Goal: Information Seeking & Learning: Check status

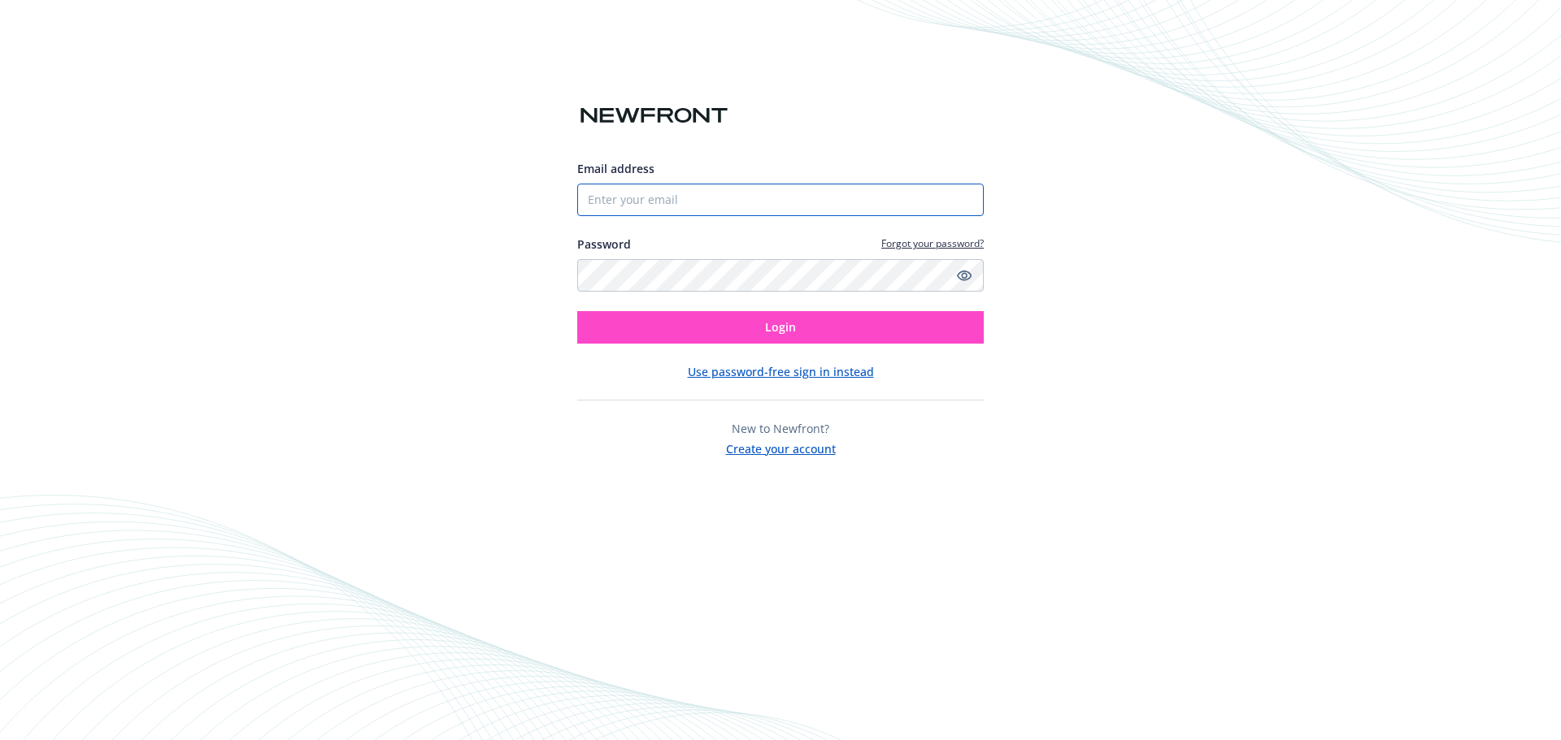
type input "[EMAIL_ADDRESS][DOMAIN_NAME]"
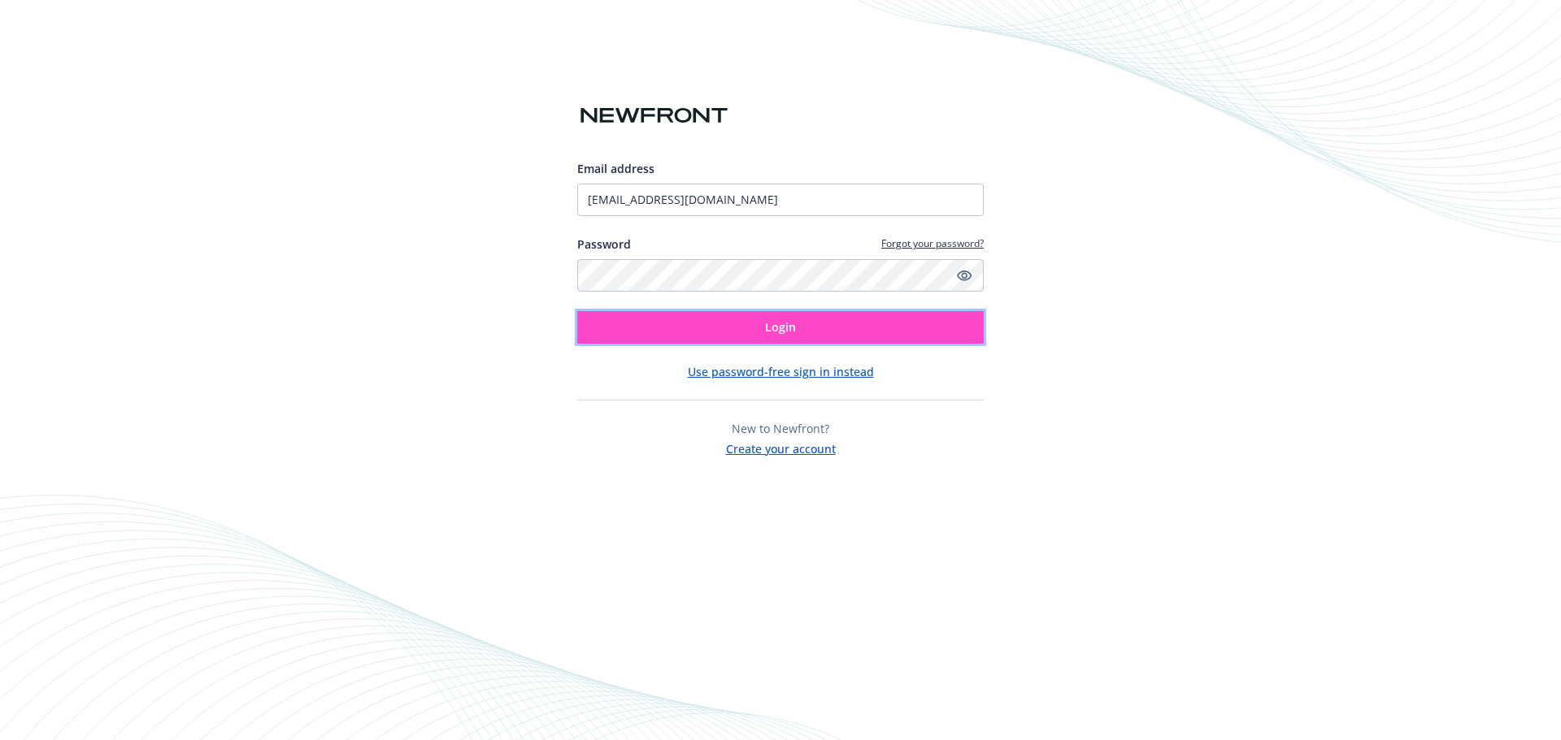
click at [801, 324] on button "Login" at bounding box center [780, 327] width 406 height 33
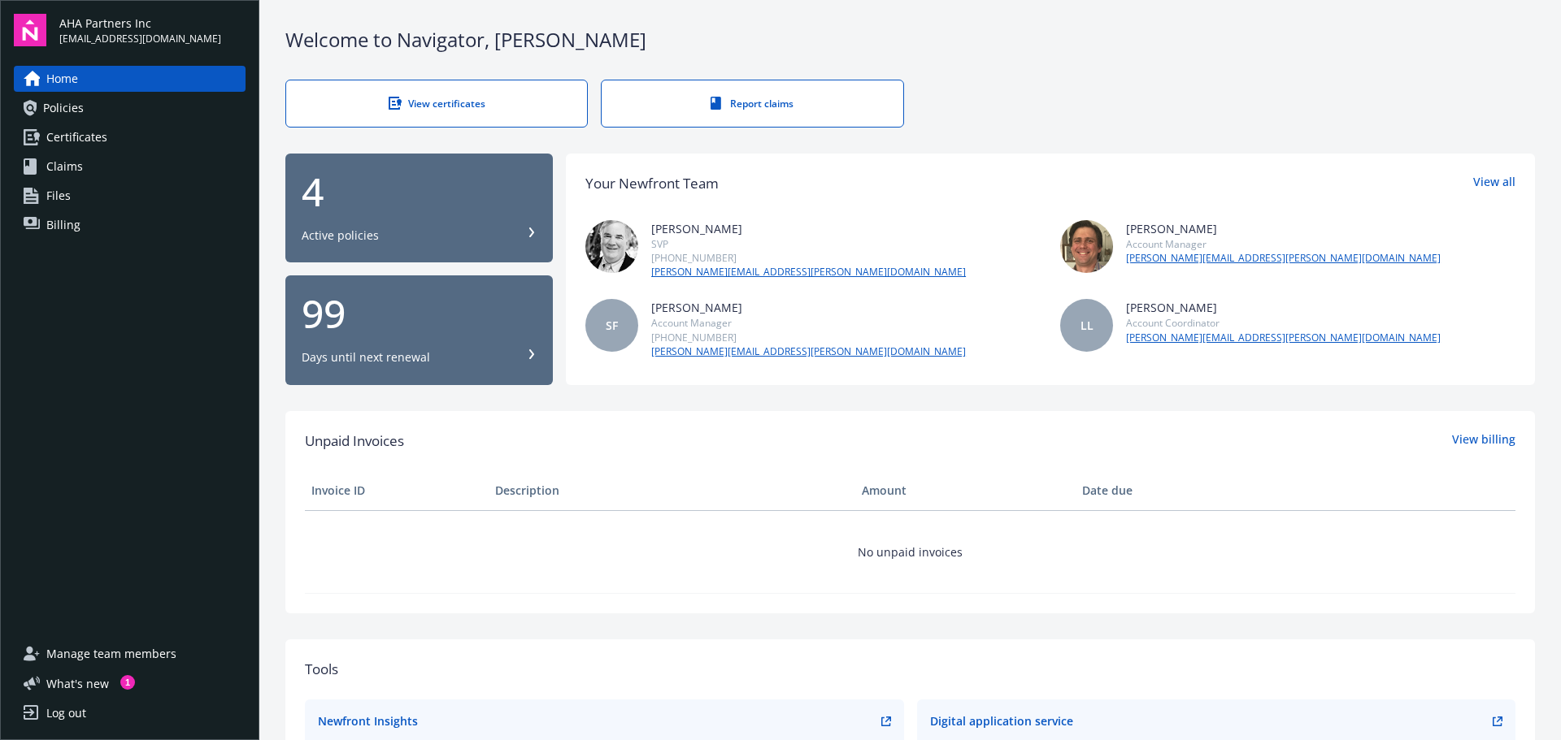
click at [81, 223] on link "Billing" at bounding box center [130, 225] width 232 height 26
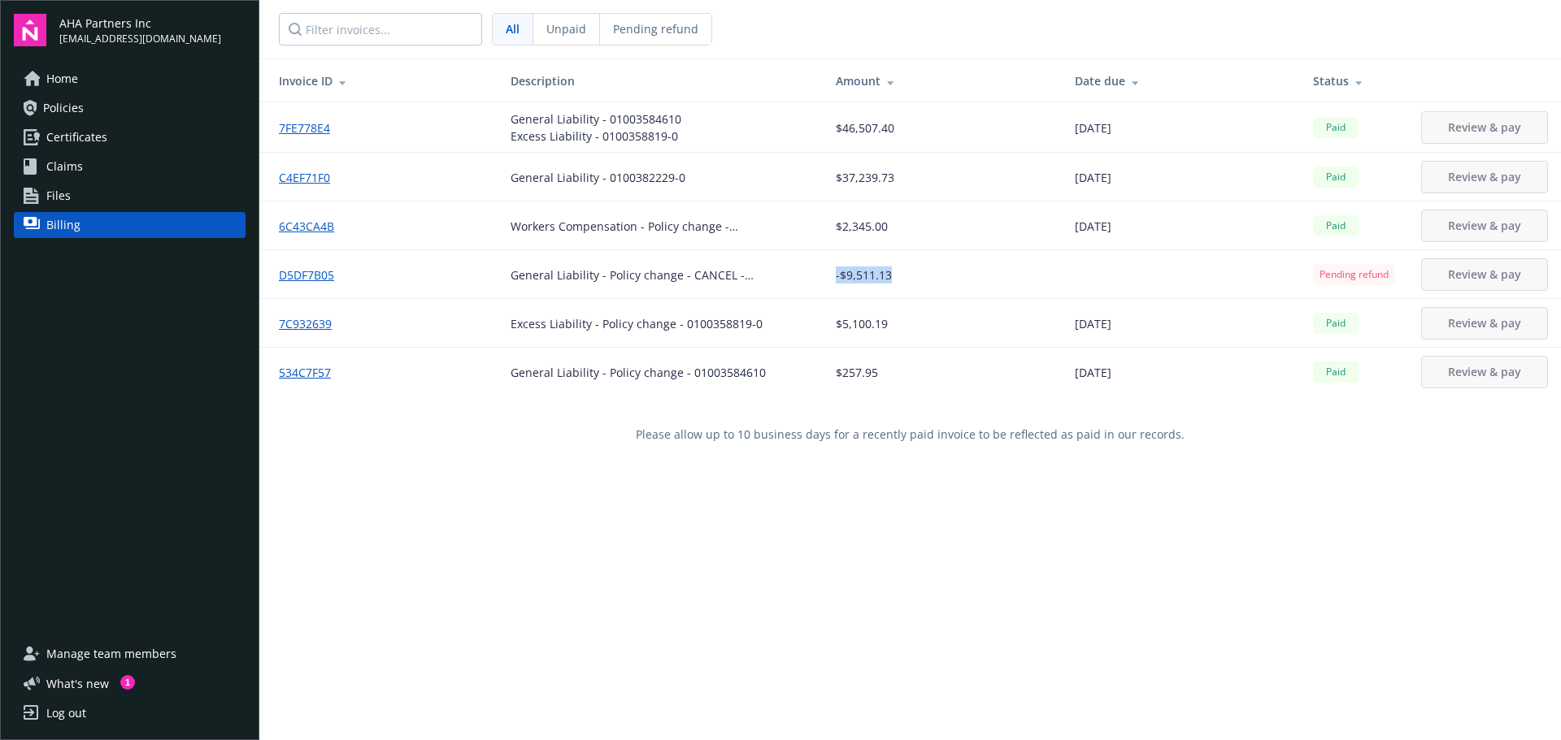
drag, startPoint x: 819, startPoint y: 272, endPoint x: 910, endPoint y: 277, distance: 90.4
click at [910, 277] on td "-$9,511.13" at bounding box center [942, 274] width 238 height 49
